Goal: Navigation & Orientation: Go to known website

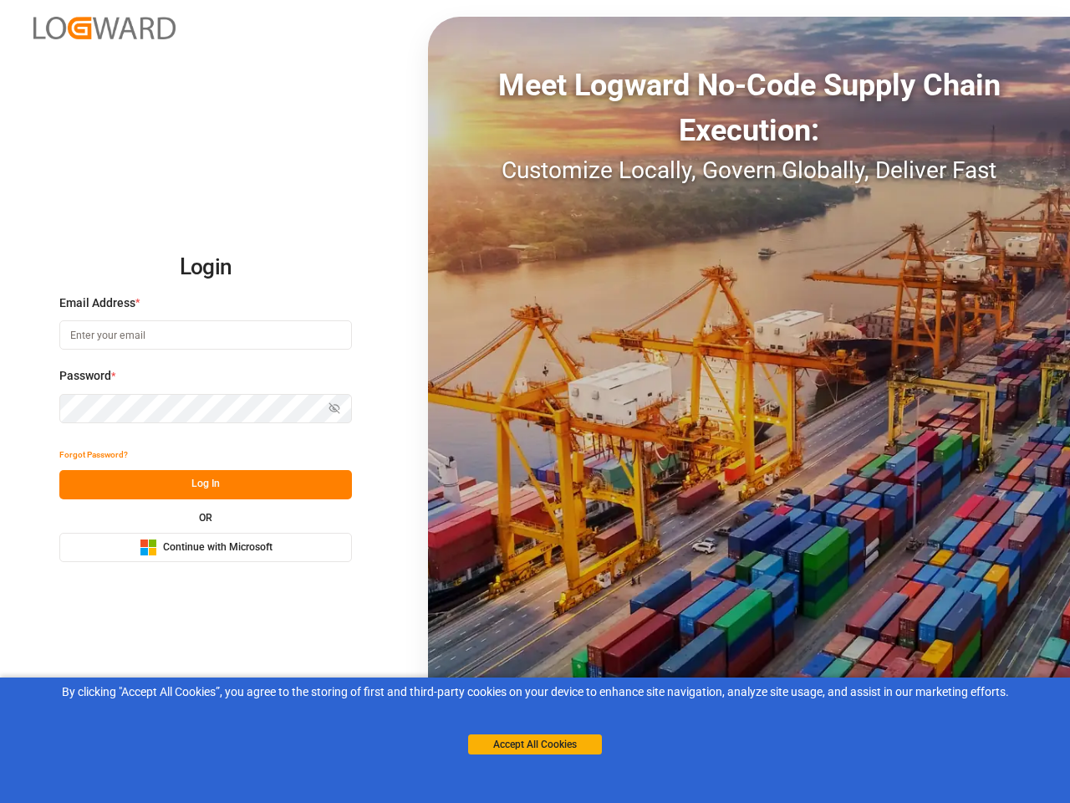
click at [535, 401] on div "Meet Logward No-Code Supply Chain Execution: Customize Locally, Govern Globally…" at bounding box center [749, 401] width 642 height 769
click at [105, 28] on img at bounding box center [104, 28] width 142 height 23
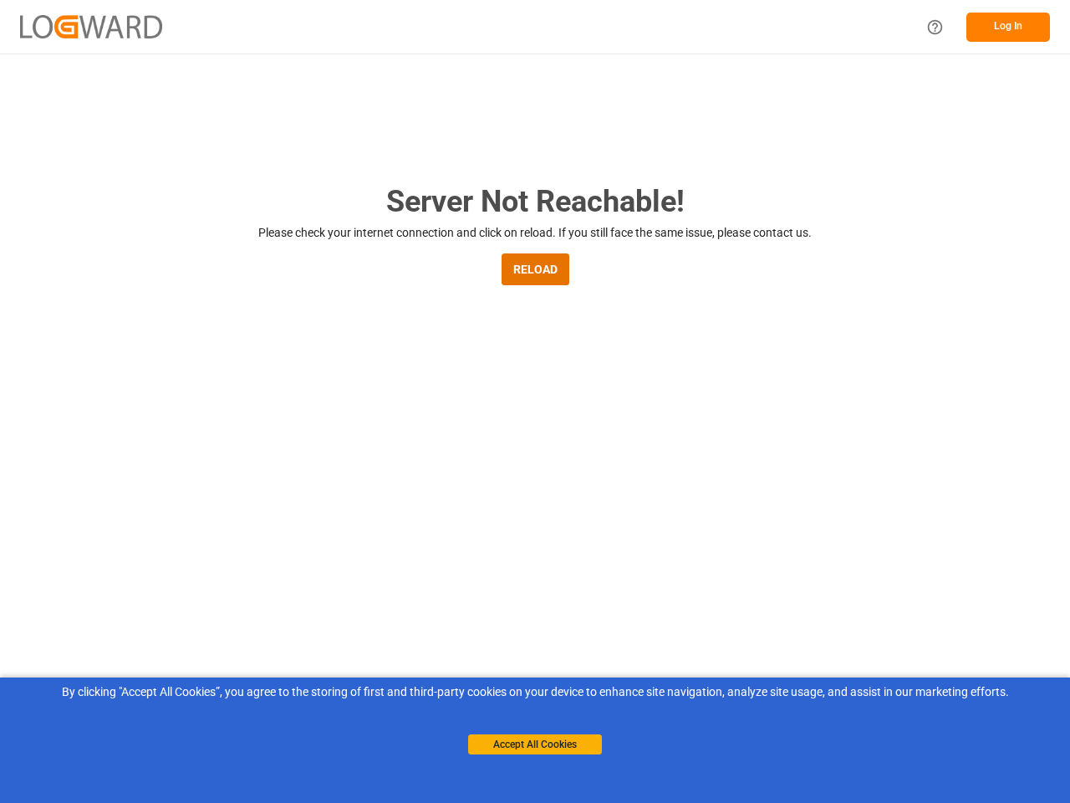
click at [94, 455] on main "Server Not Reachable! Please check your internet connection and click on reload…" at bounding box center [535, 549] width 1070 height 740
click at [206, 484] on main "Server Not Reachable! Please check your internet connection and click on reload…" at bounding box center [535, 549] width 1070 height 740
click at [206, 547] on main "Server Not Reachable! Please check your internet connection and click on reload…" at bounding box center [535, 549] width 1070 height 740
click at [535, 744] on button "Accept All Cookies" at bounding box center [535, 744] width 134 height 20
